Goal: Communication & Community: Connect with others

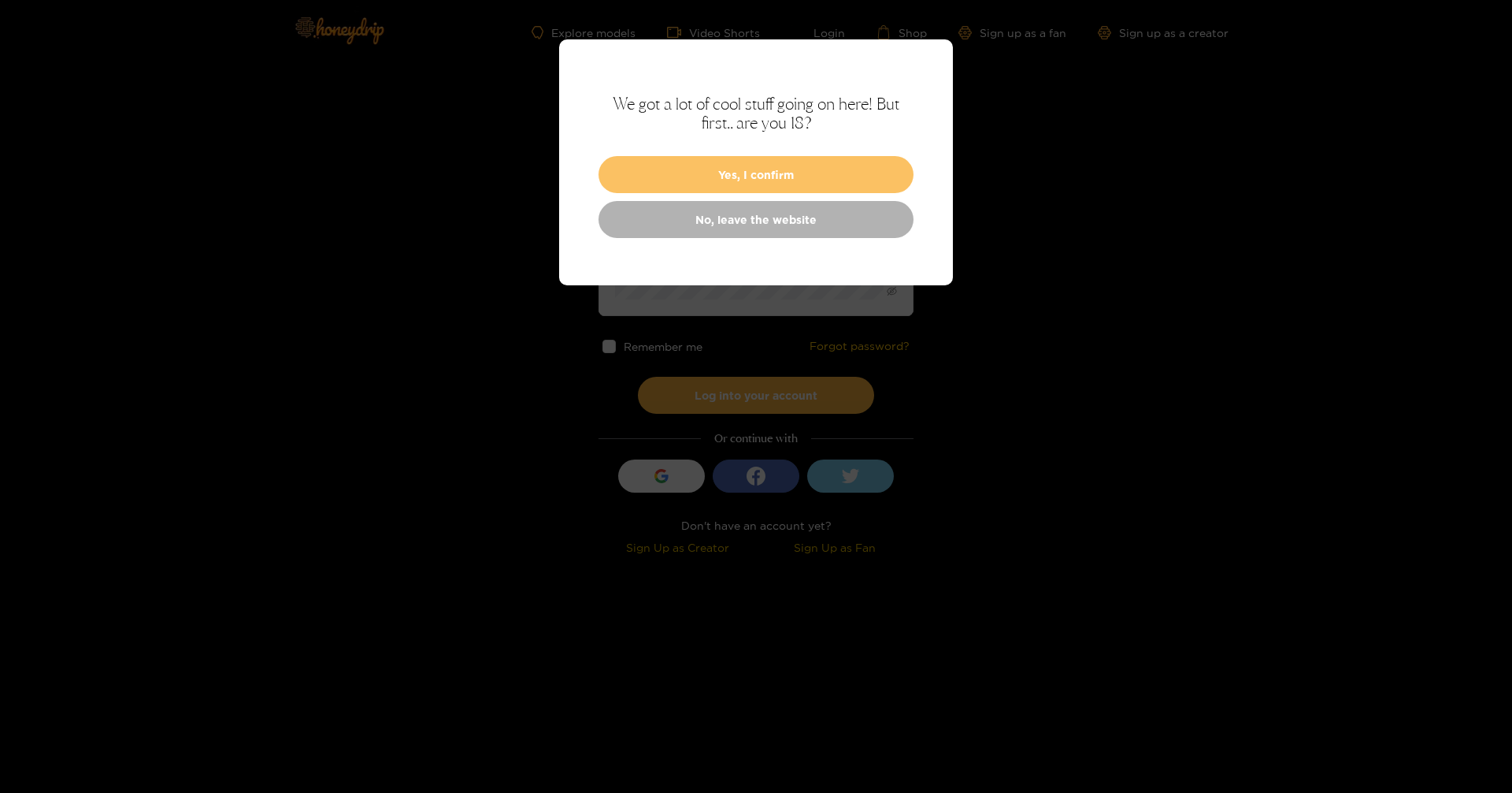
click at [747, 172] on button "Yes, I confirm" at bounding box center [756, 174] width 315 height 37
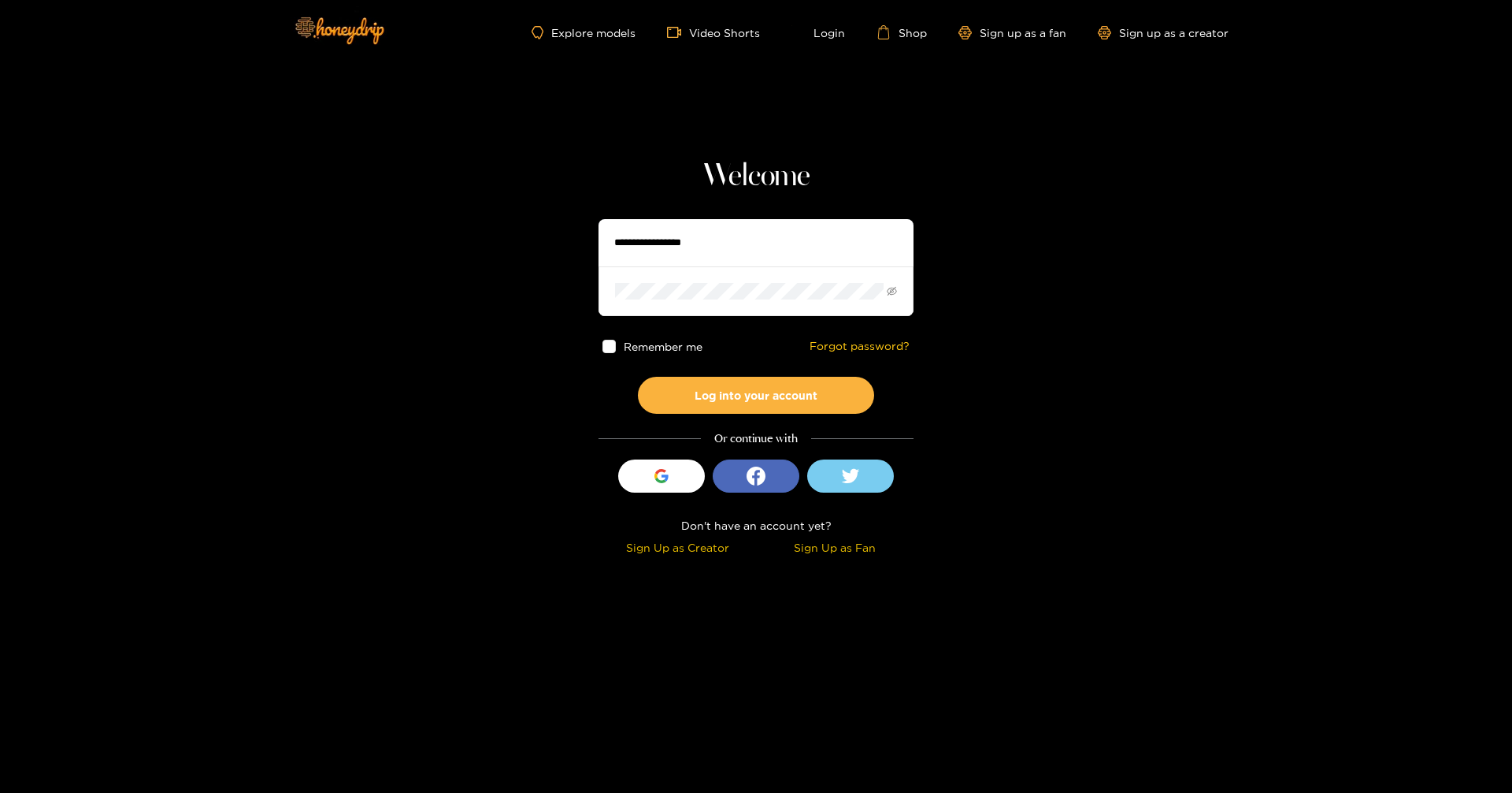
click at [770, 247] on input "text" at bounding box center [756, 243] width 315 height 47
type input "**********"
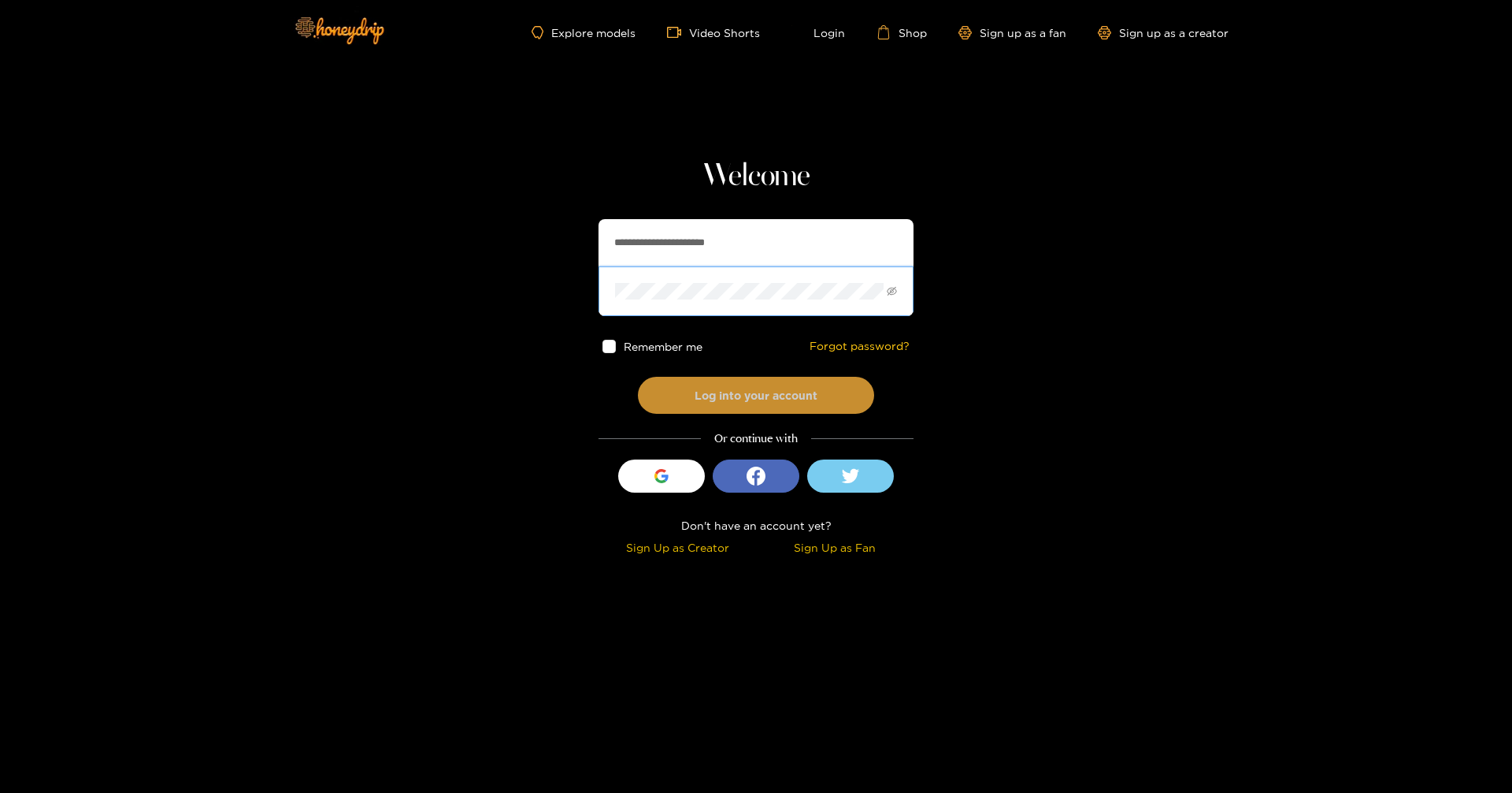
click at [793, 394] on button "Log into your account" at bounding box center [756, 395] width 237 height 37
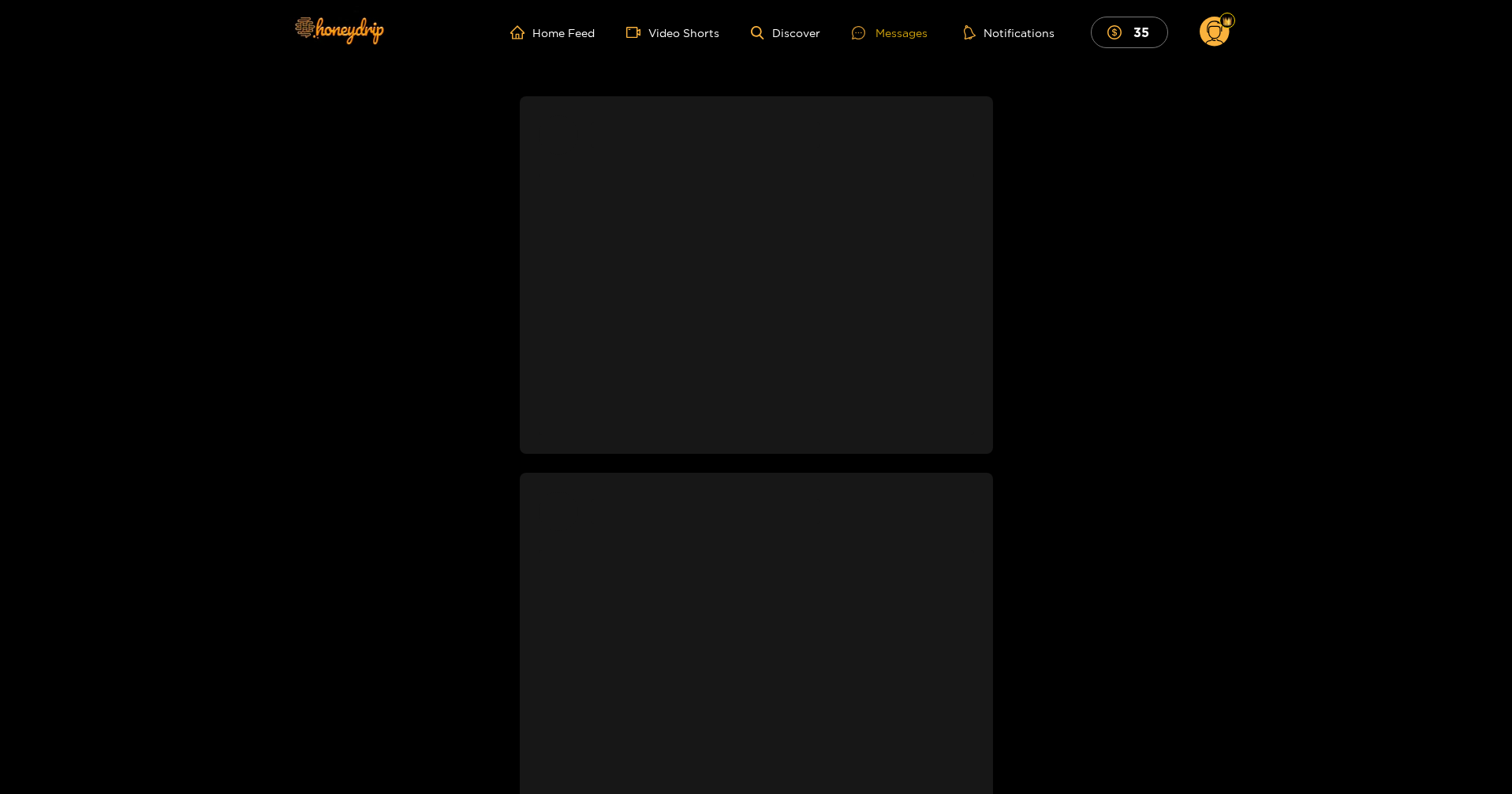
click at [794, 35] on div "Messages" at bounding box center [889, 33] width 76 height 18
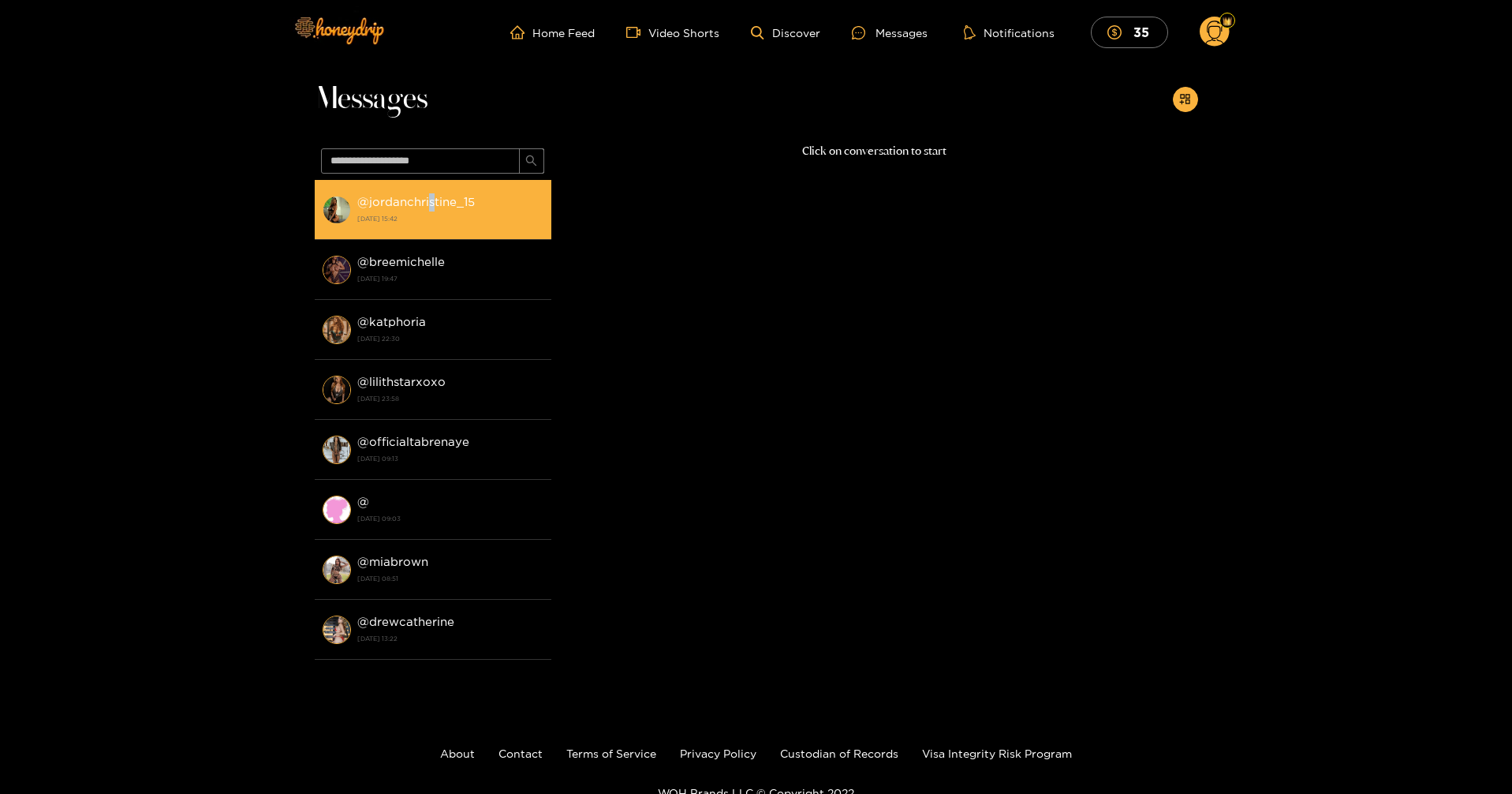
click at [432, 203] on strong "@ jordanchristine_15" at bounding box center [416, 202] width 117 height 14
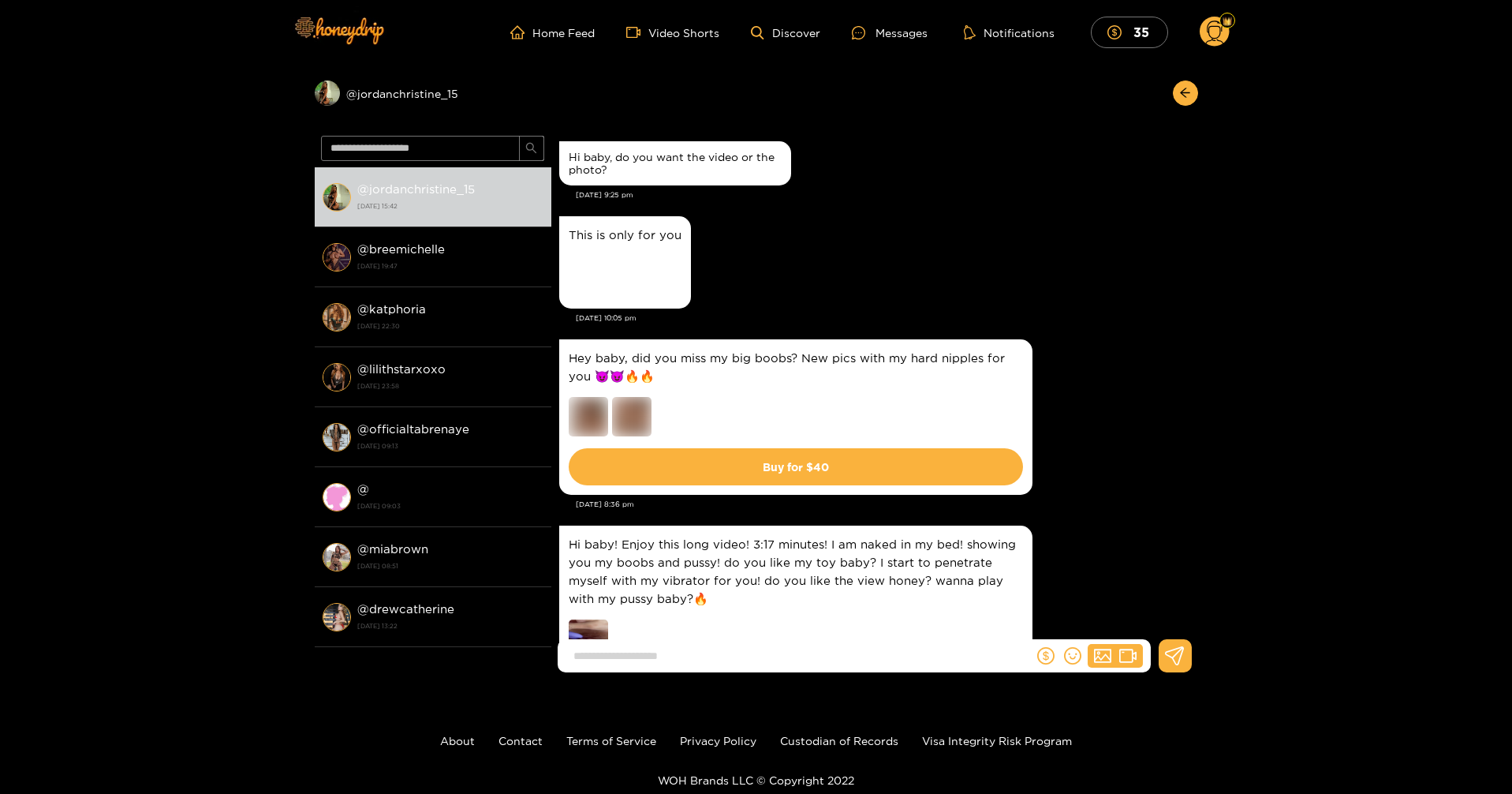
scroll to position [2803, 0]
